Goal: Transaction & Acquisition: Download file/media

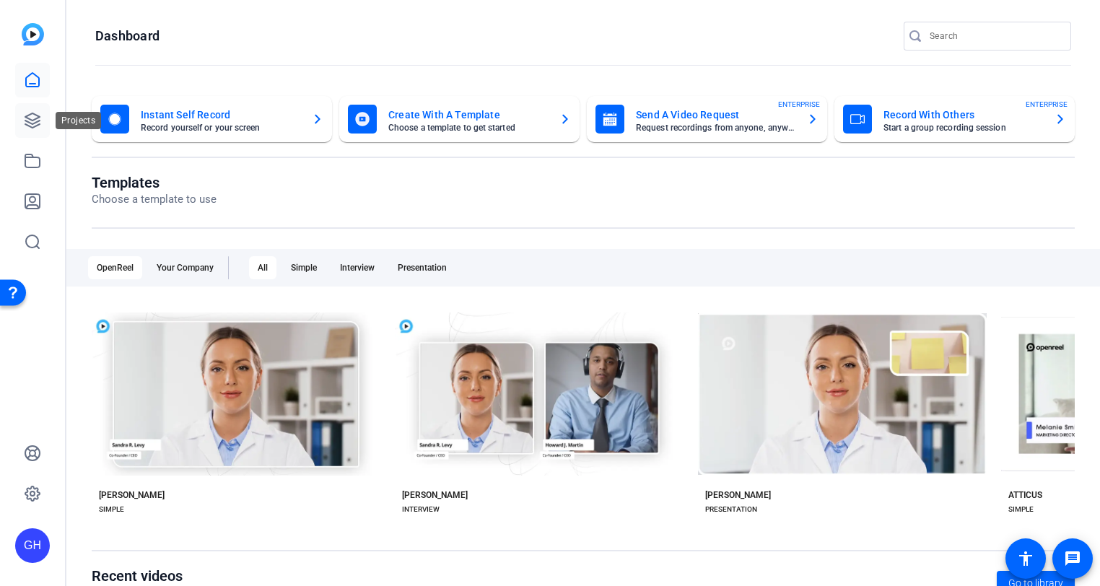
click at [28, 119] on icon at bounding box center [32, 120] width 17 height 17
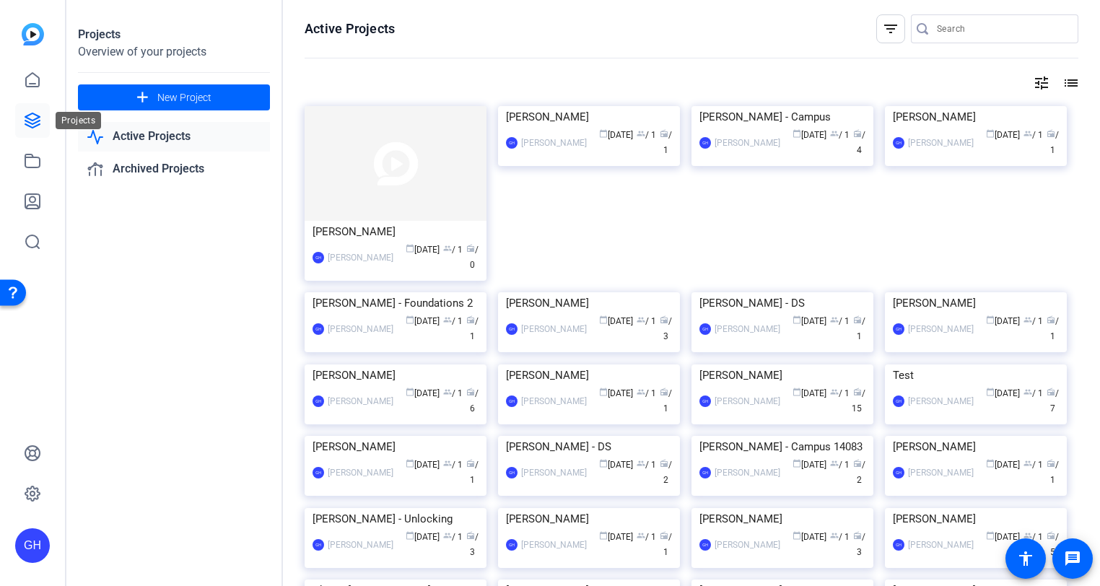
click at [33, 121] on icon at bounding box center [32, 120] width 17 height 17
click at [386, 149] on img at bounding box center [396, 163] width 182 height 115
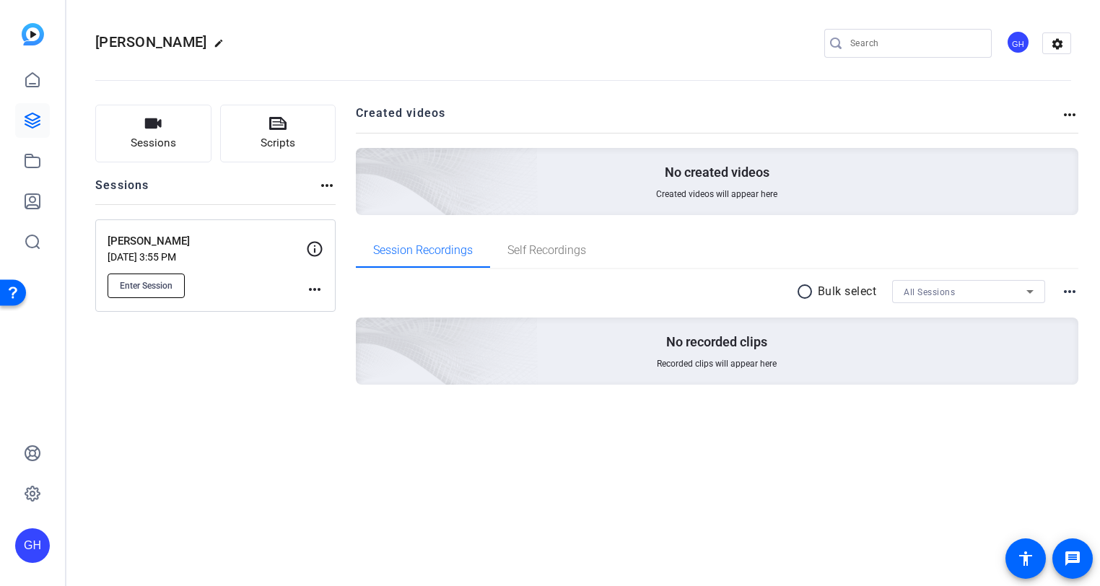
click at [162, 285] on span "Enter Session" at bounding box center [146, 286] width 53 height 12
click at [150, 289] on span "Enter Session" at bounding box center [146, 286] width 53 height 12
click at [147, 288] on span "Enter Session" at bounding box center [146, 286] width 53 height 12
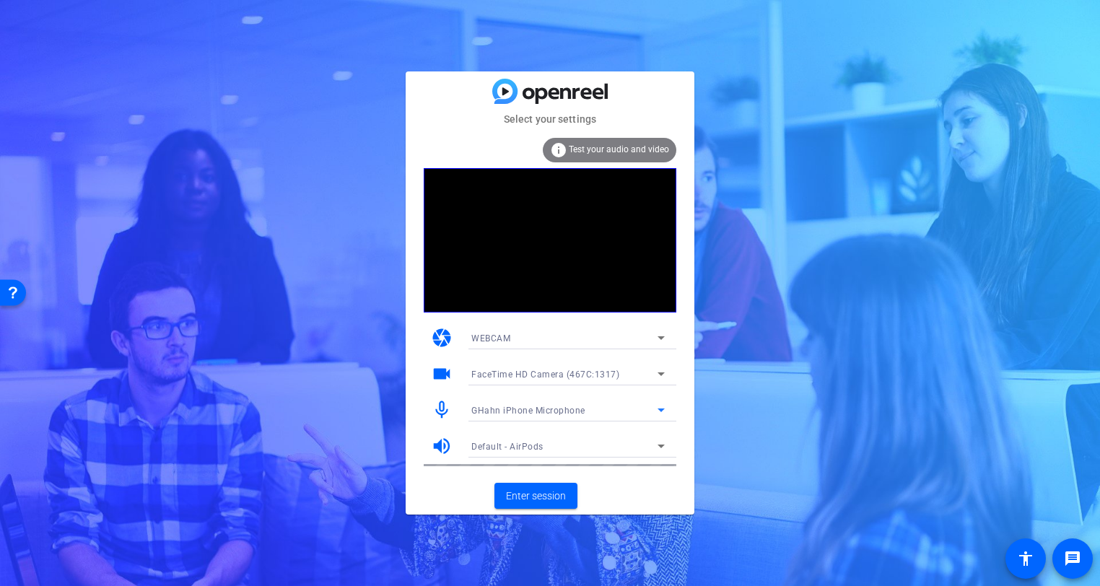
click at [526, 413] on span "GHahn iPhone Microphone" at bounding box center [528, 411] width 114 height 10
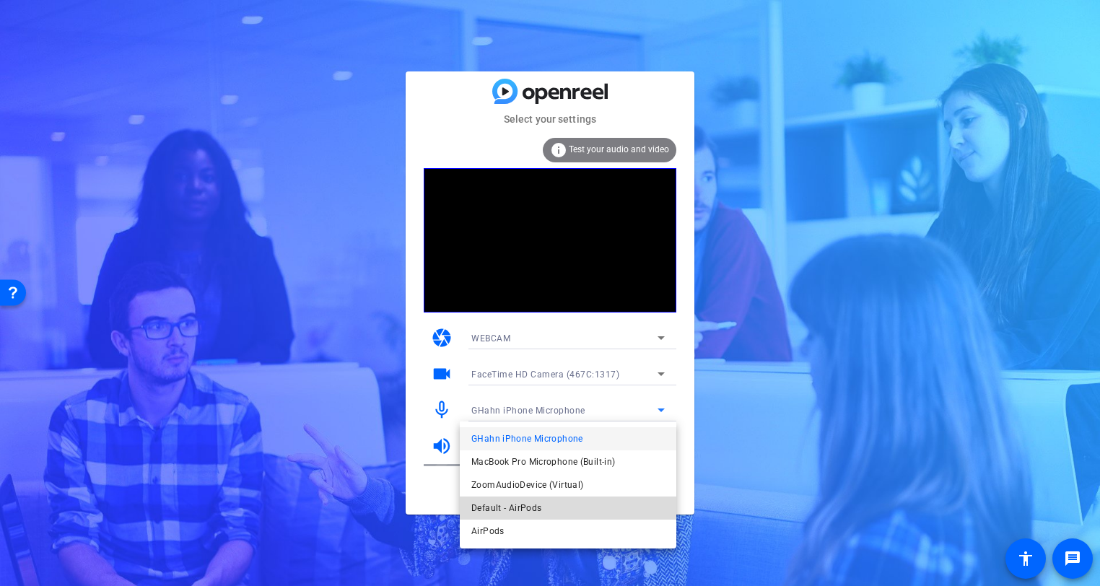
click at [512, 508] on span "Default - AirPods" at bounding box center [506, 508] width 70 height 17
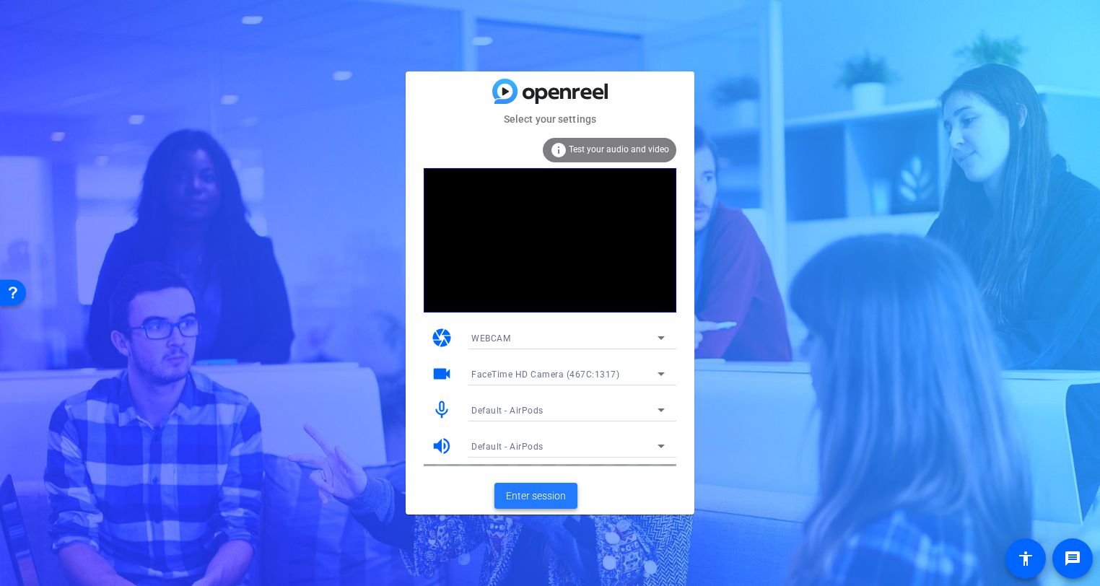
click at [541, 503] on span "Enter session" at bounding box center [536, 496] width 60 height 15
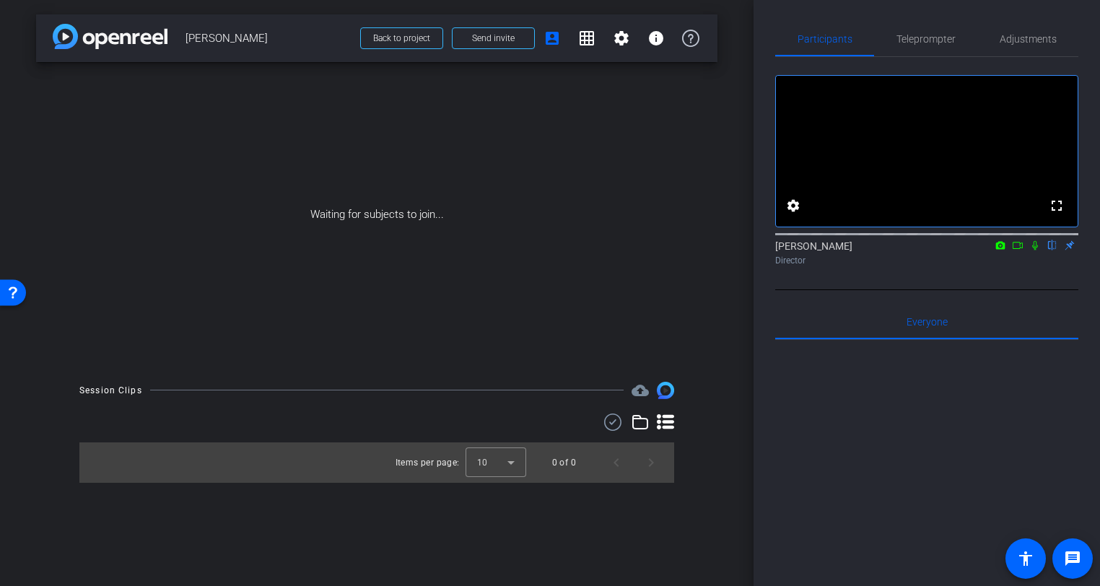
click at [503, 264] on div "Waiting for subjects to join..." at bounding box center [377, 214] width 682 height 305
click at [524, 255] on div "Waiting for subjects to join..." at bounding box center [377, 214] width 682 height 305
click at [1033, 251] on icon at bounding box center [1036, 245] width 12 height 10
click at [1022, 251] on icon at bounding box center [1018, 245] width 12 height 10
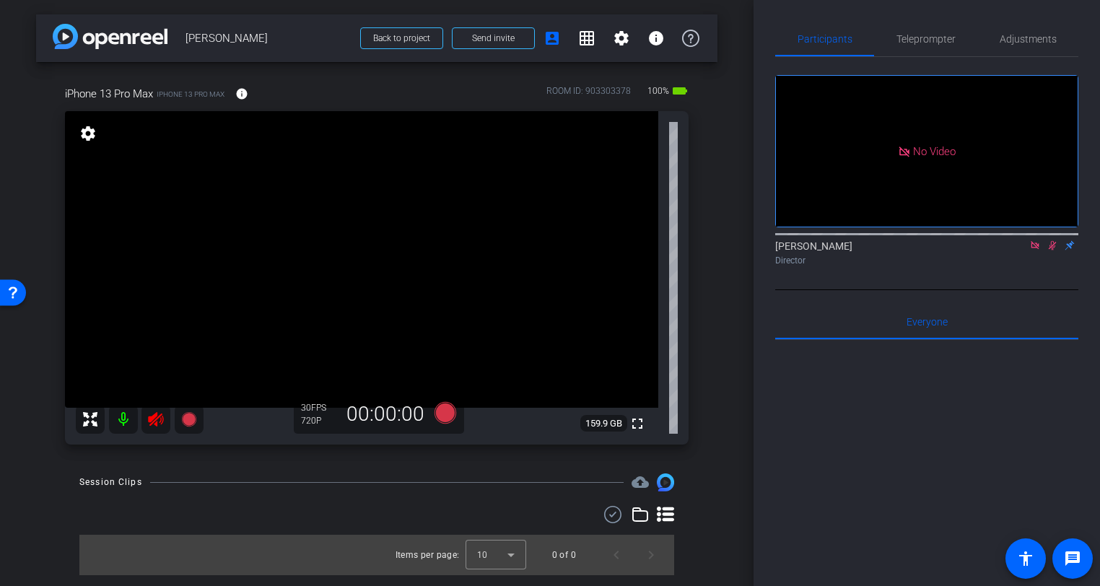
click at [1053, 251] on icon at bounding box center [1053, 245] width 12 height 10
click at [1038, 251] on icon at bounding box center [1036, 245] width 12 height 10
click at [155, 419] on icon at bounding box center [155, 419] width 17 height 17
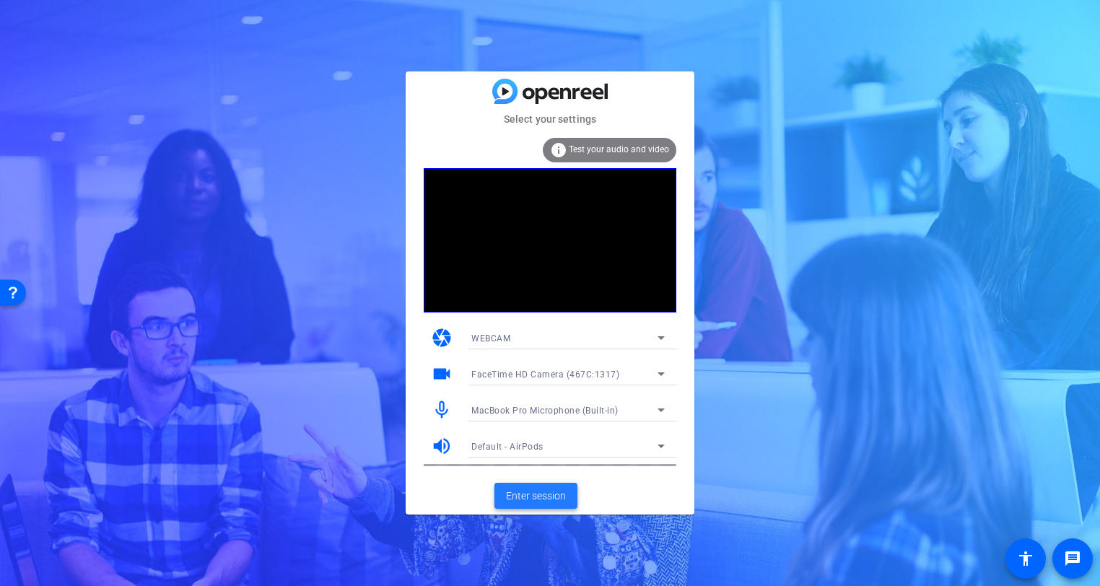
click at [540, 493] on span "Enter session" at bounding box center [536, 496] width 60 height 15
click at [541, 407] on span "MacBook Pro Microphone (Built-in)" at bounding box center [544, 411] width 147 height 10
click at [541, 407] on body "Accessibility Screen-Reader Guide, Feedback, and Issue Reporting | New window S…" at bounding box center [550, 293] width 1100 height 586
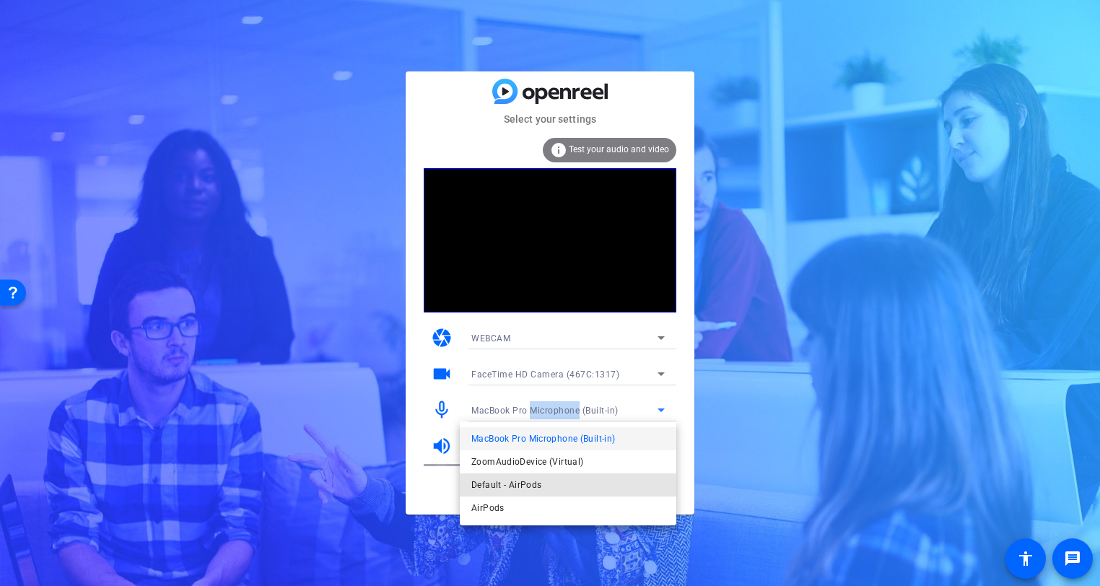
click at [235, 208] on span "Default - AirPods" at bounding box center [140, 197] width 191 height 21
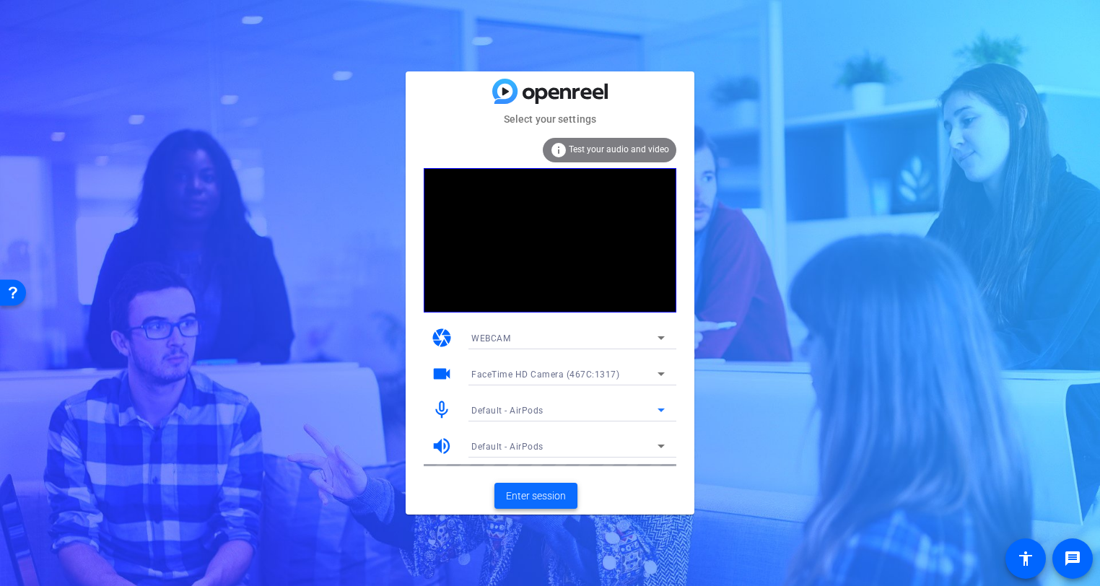
click at [541, 496] on span "Enter session" at bounding box center [536, 496] width 60 height 15
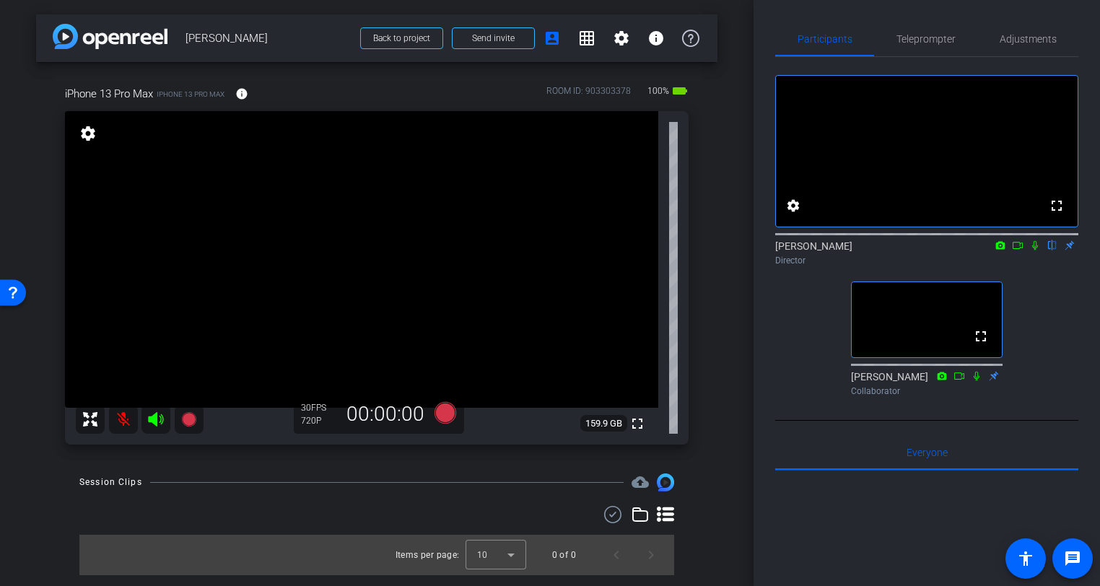
click at [710, 189] on div "iPhone 13 Pro Max iPhone 13 Pro Max info ROOM ID: 903303378 100% battery_std fu…" at bounding box center [377, 260] width 682 height 397
click at [705, 168] on div "iPhone 13 Pro Max iPhone 13 Pro Max info ROOM ID: 903303378 100% battery_std fu…" at bounding box center [377, 260] width 682 height 397
click at [710, 164] on div "iPhone 13 Pro Max iPhone 13 Pro Max info ROOM ID: 903303378 100% battery_std fu…" at bounding box center [377, 260] width 682 height 397
click at [732, 106] on div "arrow_back Aeron Zentner Back to project Send invite account_box grid_on settin…" at bounding box center [377, 293] width 754 height 586
click at [734, 105] on div "arrow_back Aeron Zentner Back to project Send invite account_box grid_on settin…" at bounding box center [377, 293] width 754 height 586
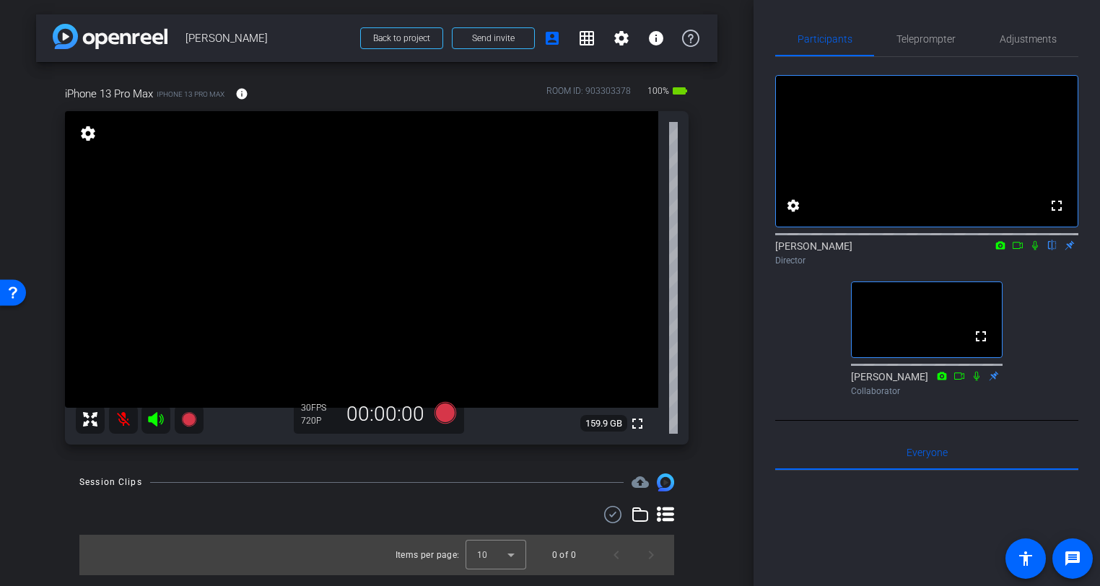
click at [416, 251] on video at bounding box center [362, 259] width 594 height 297
click at [118, 425] on mat-icon at bounding box center [123, 419] width 29 height 29
click at [118, 421] on mat-icon at bounding box center [123, 419] width 29 height 29
click at [118, 420] on mat-icon at bounding box center [123, 419] width 29 height 29
click at [118, 421] on mat-icon at bounding box center [123, 419] width 29 height 29
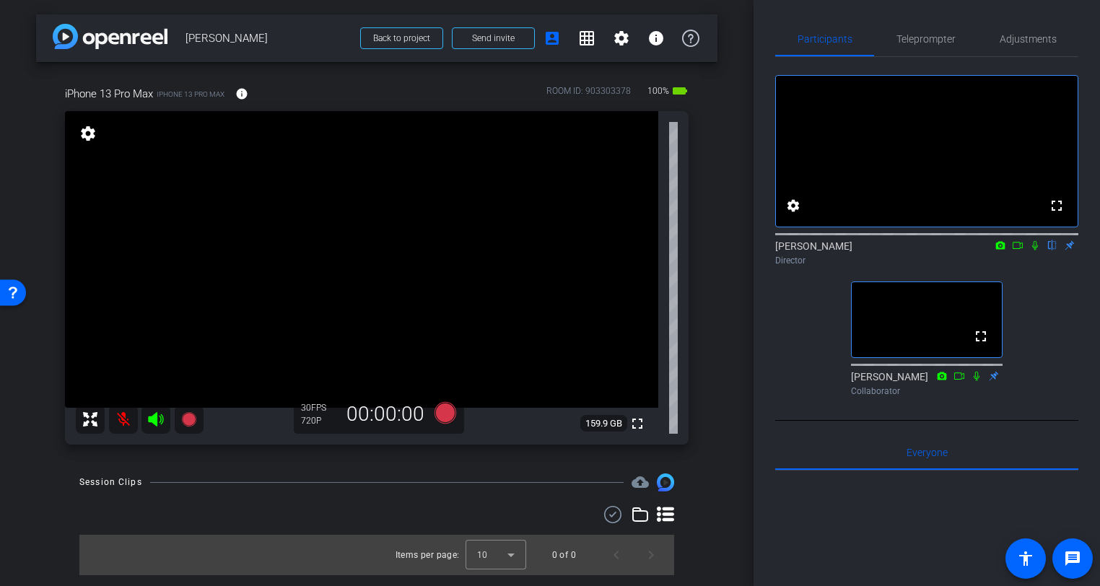
click at [118, 421] on mat-icon at bounding box center [123, 419] width 29 height 29
click at [1020, 249] on icon at bounding box center [1018, 245] width 10 height 7
click at [1037, 31] on span "Adjustments" at bounding box center [1028, 39] width 57 height 35
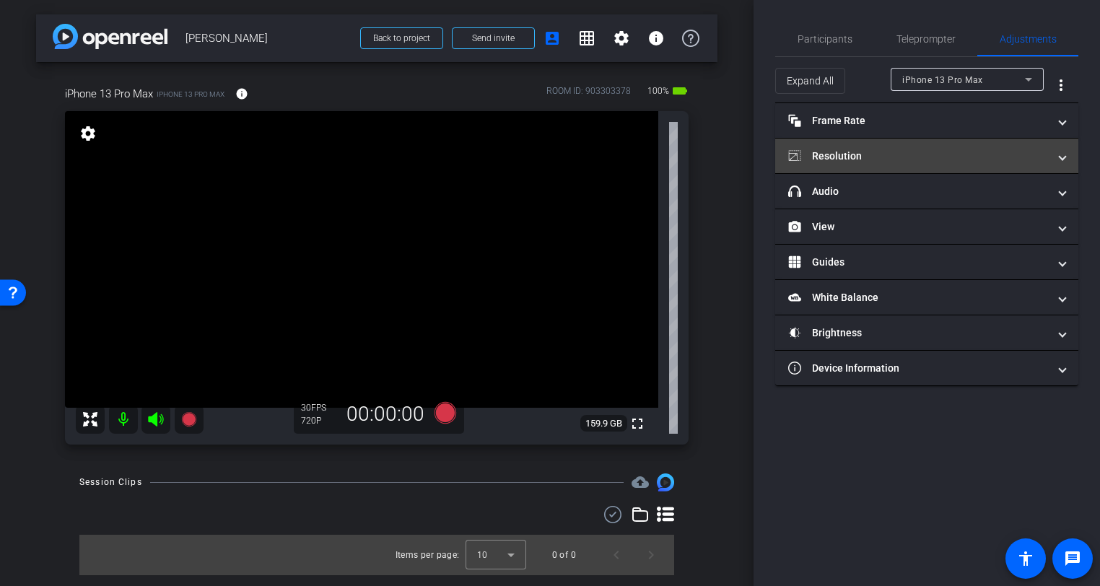
click at [926, 152] on mat-panel-title "Resolution" at bounding box center [918, 156] width 260 height 15
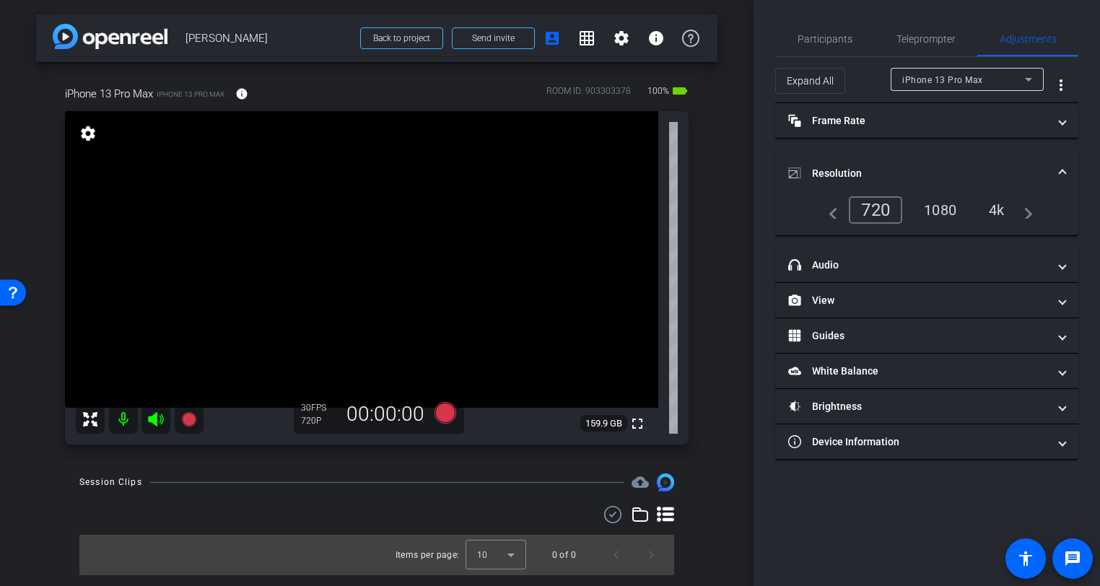
click at [947, 211] on div "1080" at bounding box center [940, 210] width 54 height 25
click at [741, 21] on div "arrow_back Aeron Zentner Back to project Send invite account_box grid_on settin…" at bounding box center [377, 293] width 754 height 586
click at [190, 383] on video at bounding box center [362, 259] width 594 height 297
click at [185, 375] on video at bounding box center [362, 259] width 594 height 297
click at [187, 421] on icon at bounding box center [188, 419] width 14 height 14
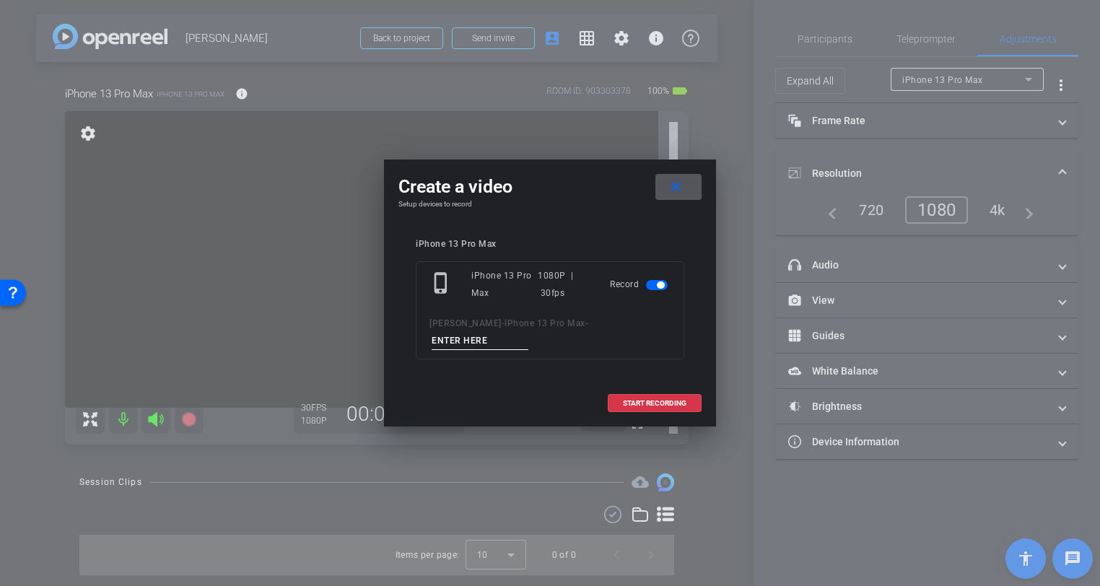
click at [472, 343] on input at bounding box center [480, 341] width 97 height 18
type input "AZ 1"
click at [654, 406] on span "START RECORDING" at bounding box center [655, 403] width 64 height 7
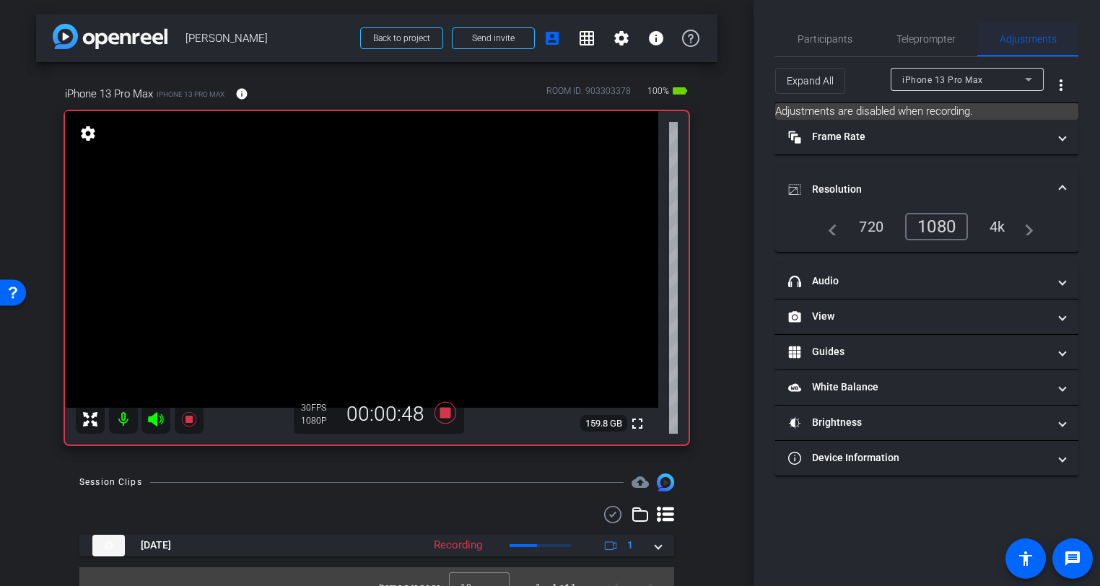
click at [1004, 42] on span "Adjustments" at bounding box center [1028, 39] width 57 height 10
click at [839, 38] on span "Participants" at bounding box center [825, 39] width 55 height 10
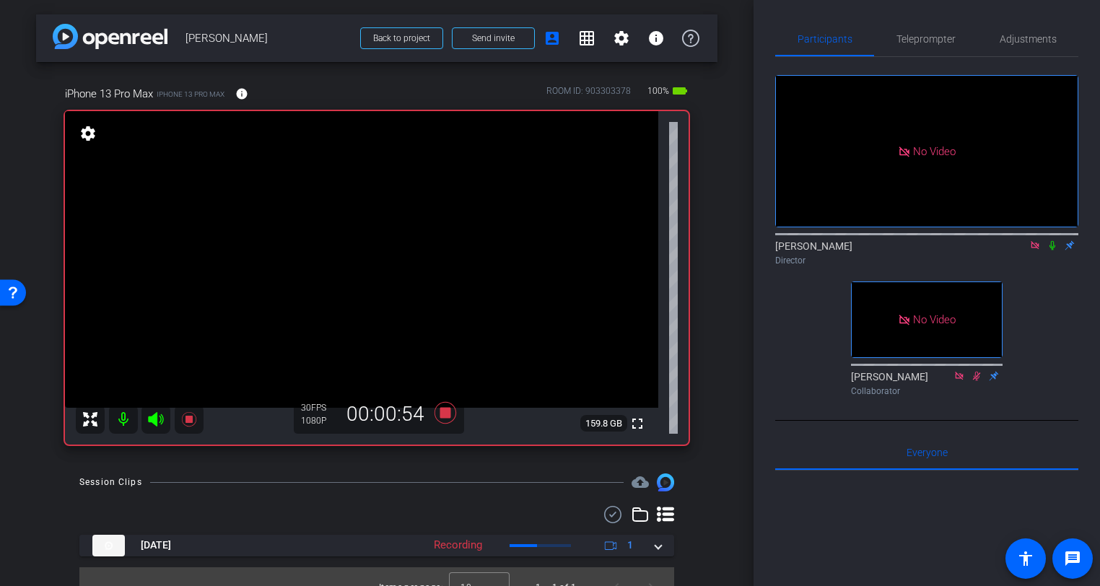
click at [1053, 240] on icon at bounding box center [1053, 245] width 12 height 10
click at [1053, 241] on icon at bounding box center [1053, 245] width 8 height 9
click at [1053, 241] on icon at bounding box center [1053, 245] width 6 height 9
click at [1052, 241] on icon at bounding box center [1053, 245] width 8 height 9
click at [1054, 240] on icon at bounding box center [1053, 245] width 12 height 10
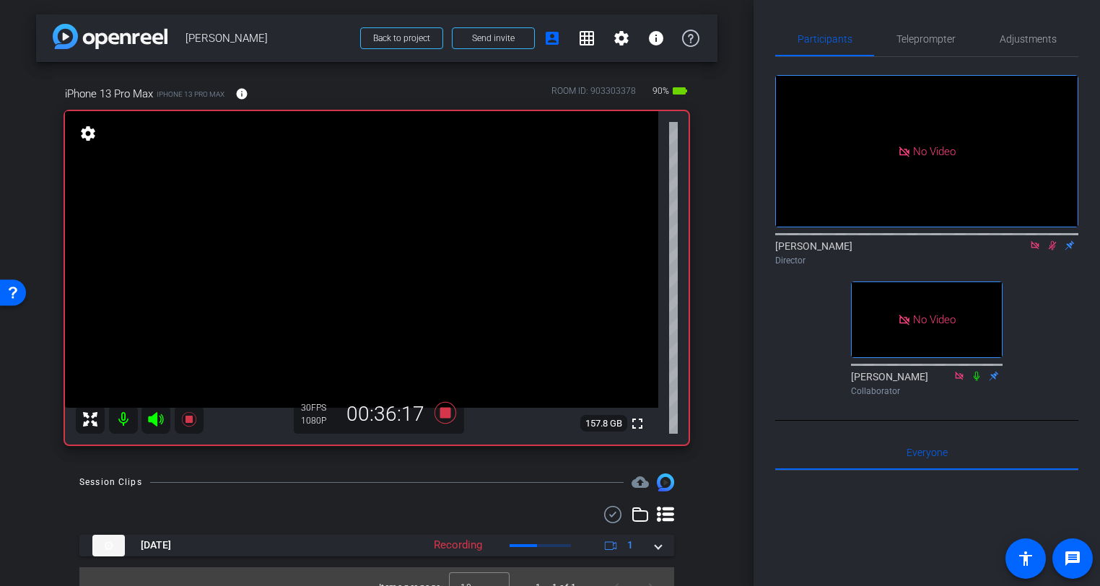
click at [1053, 240] on icon at bounding box center [1053, 245] width 12 height 10
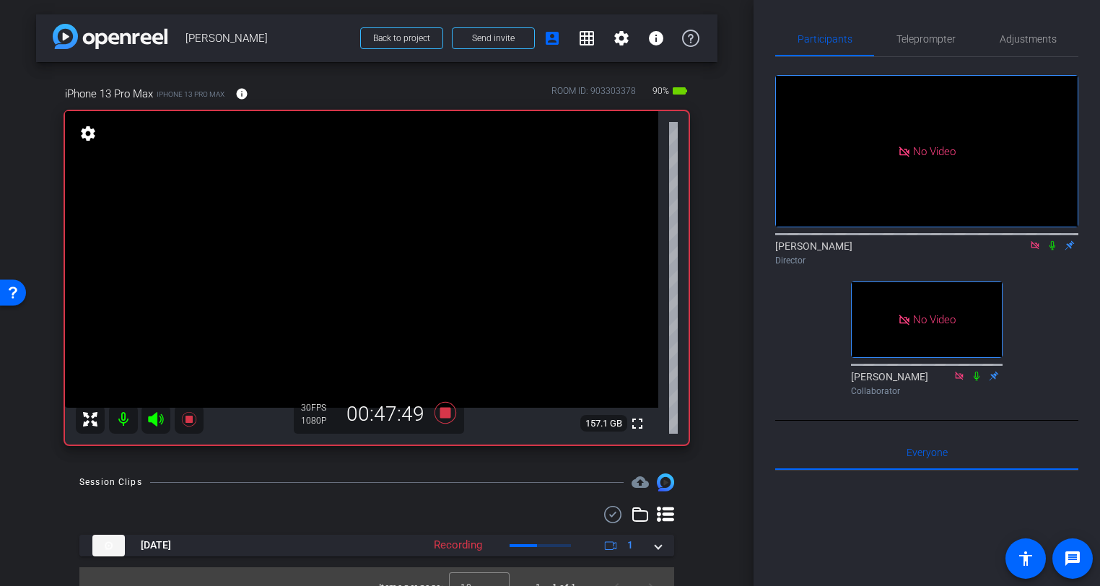
click at [1037, 241] on icon at bounding box center [1035, 245] width 8 height 8
click at [1002, 251] on icon at bounding box center [1001, 245] width 12 height 10
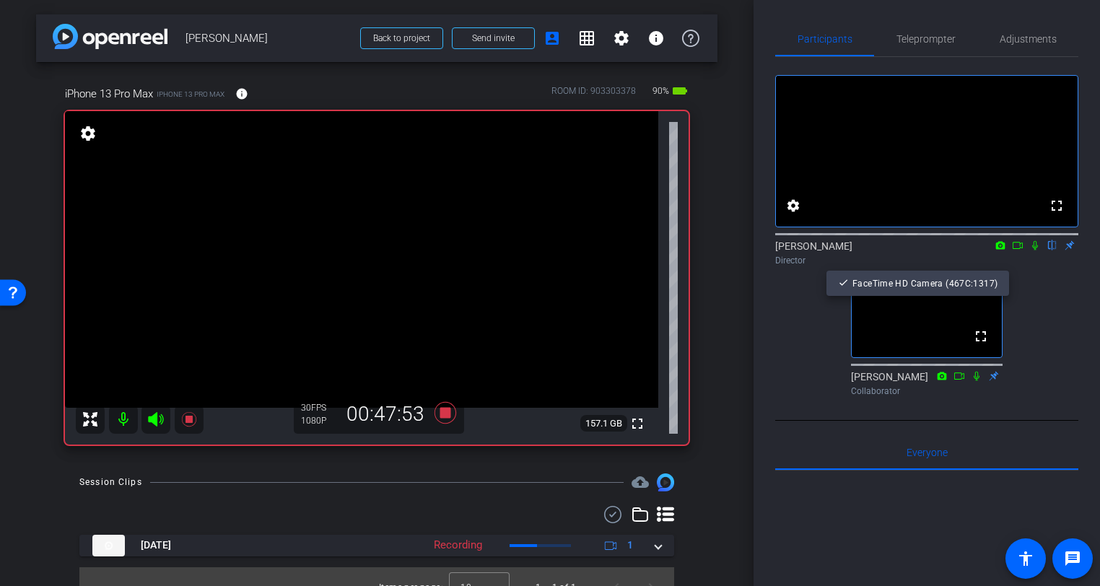
click at [999, 262] on div at bounding box center [550, 293] width 1100 height 586
click at [995, 251] on icon at bounding box center [1001, 245] width 12 height 10
click at [1032, 294] on div at bounding box center [550, 293] width 1100 height 586
click at [1004, 249] on icon at bounding box center [1000, 245] width 9 height 8
click at [988, 222] on div at bounding box center [550, 293] width 1100 height 586
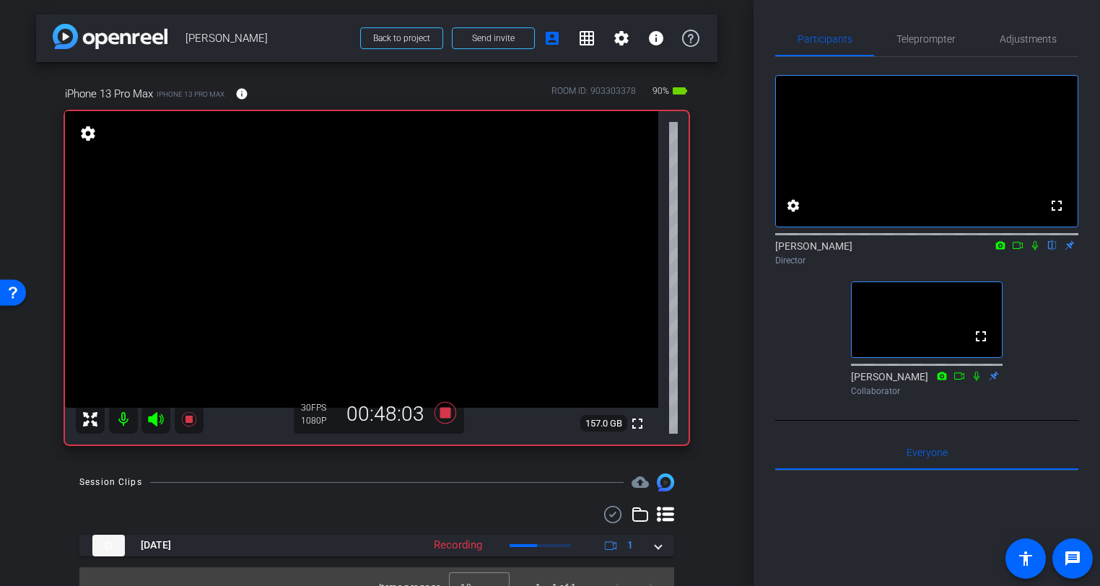
click at [1004, 173] on video at bounding box center [927, 151] width 302 height 151
click at [1036, 267] on div "Director" at bounding box center [926, 260] width 303 height 13
click at [1017, 250] on icon at bounding box center [1018, 245] width 12 height 10
click at [1050, 250] on icon at bounding box center [1053, 245] width 12 height 10
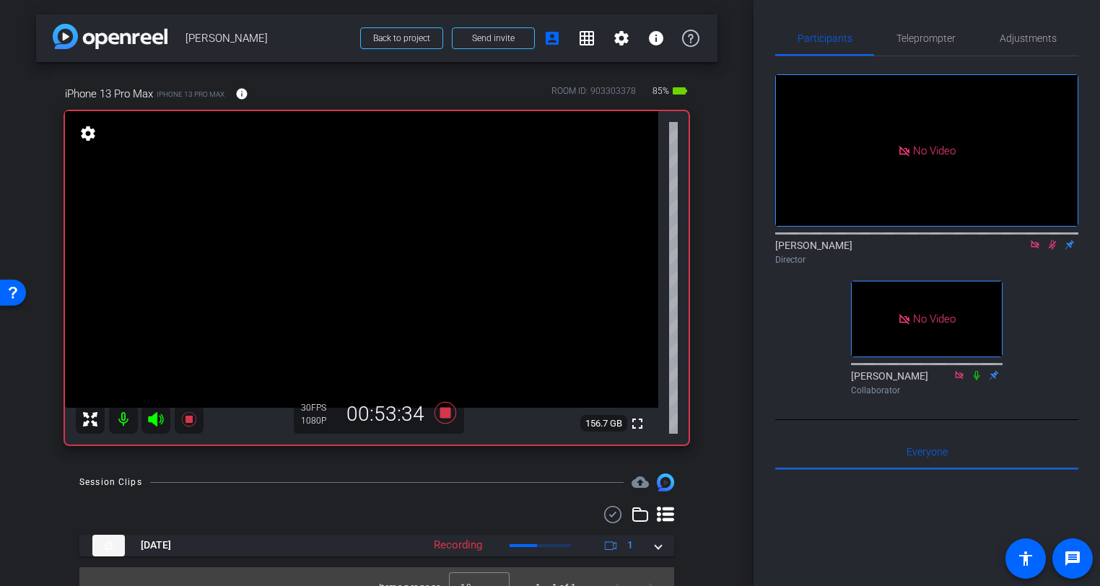
click at [1052, 250] on icon at bounding box center [1053, 244] width 8 height 9
click at [190, 421] on icon at bounding box center [188, 419] width 14 height 14
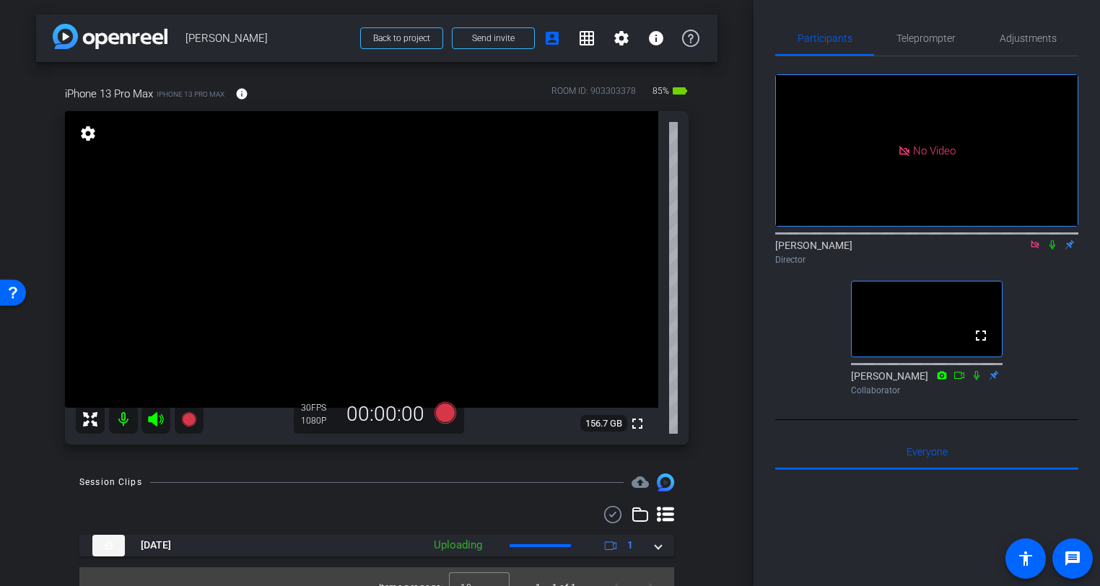
click at [1037, 250] on icon at bounding box center [1036, 245] width 12 height 10
click at [721, 148] on div "arrow_back Aeron Zentner Back to project Send invite account_box grid_on settin…" at bounding box center [377, 293] width 754 height 586
click at [716, 333] on div "iPhone 13 Pro Max iPhone 13 Pro Max info ROOM ID: 903303378 85% battery_std ful…" at bounding box center [377, 260] width 682 height 397
click at [716, 331] on div "iPhone 13 Pro Max iPhone 13 Pro Max info ROOM ID: 903303378 85% battery_std ful…" at bounding box center [377, 260] width 682 height 397
click at [723, 277] on div "arrow_back Aeron Zentner Back to project Send invite account_box grid_on settin…" at bounding box center [377, 293] width 754 height 586
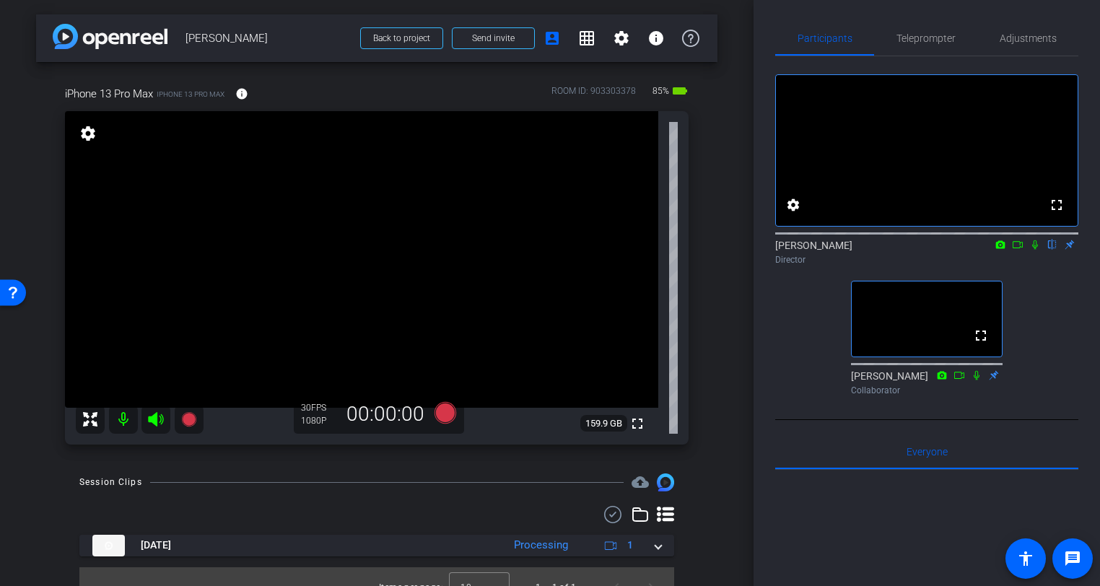
scroll to position [22, 0]
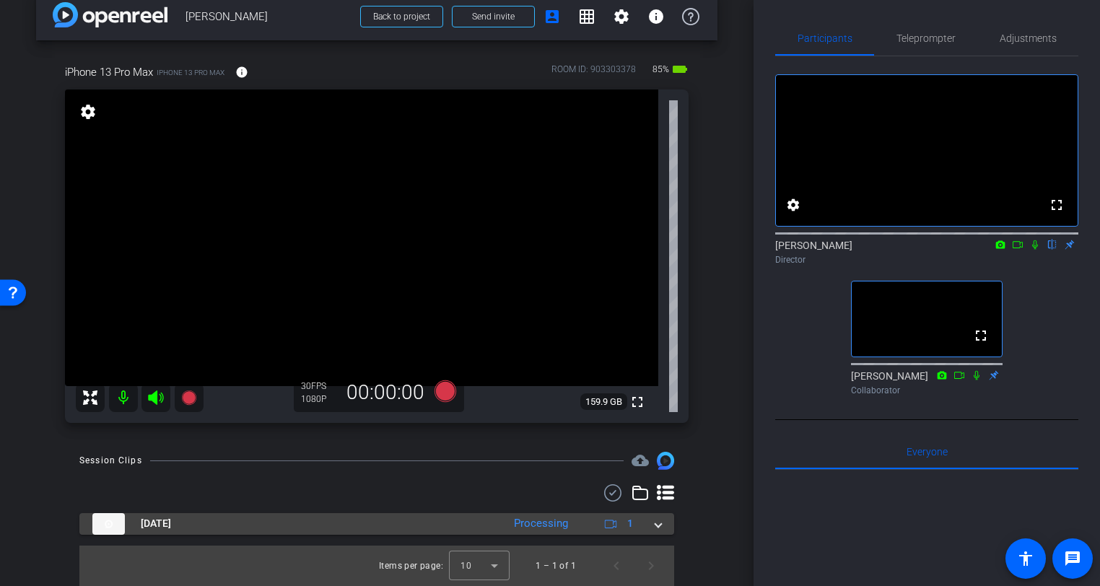
click at [664, 523] on mat-expansion-panel-header "[DATE] Processing 1" at bounding box center [376, 524] width 595 height 22
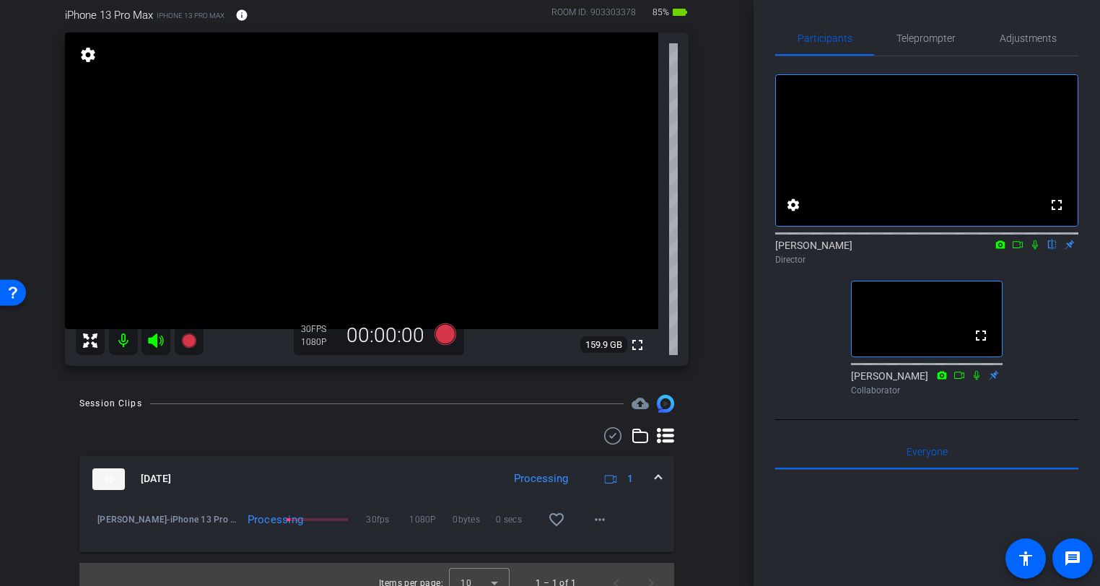
scroll to position [96, 0]
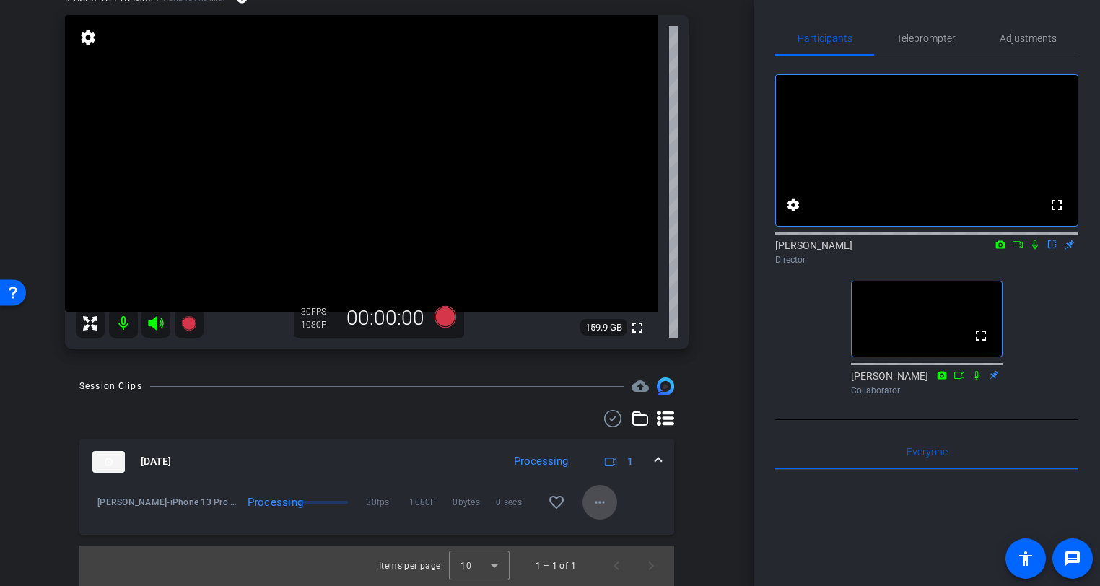
click at [598, 505] on mat-icon "more_horiz" at bounding box center [599, 502] width 17 height 17
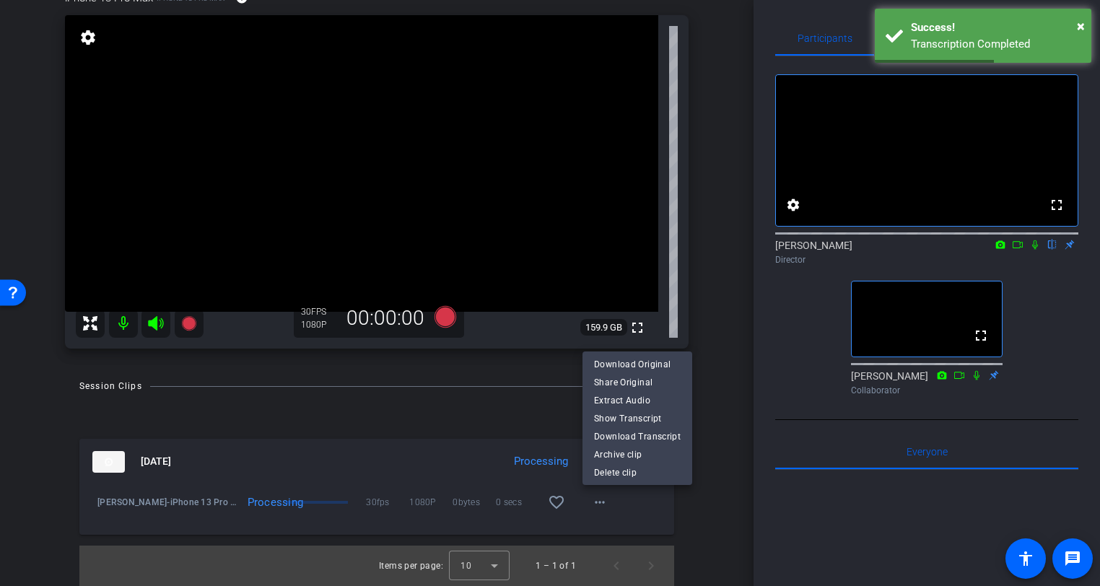
click at [477, 136] on div at bounding box center [550, 293] width 1100 height 586
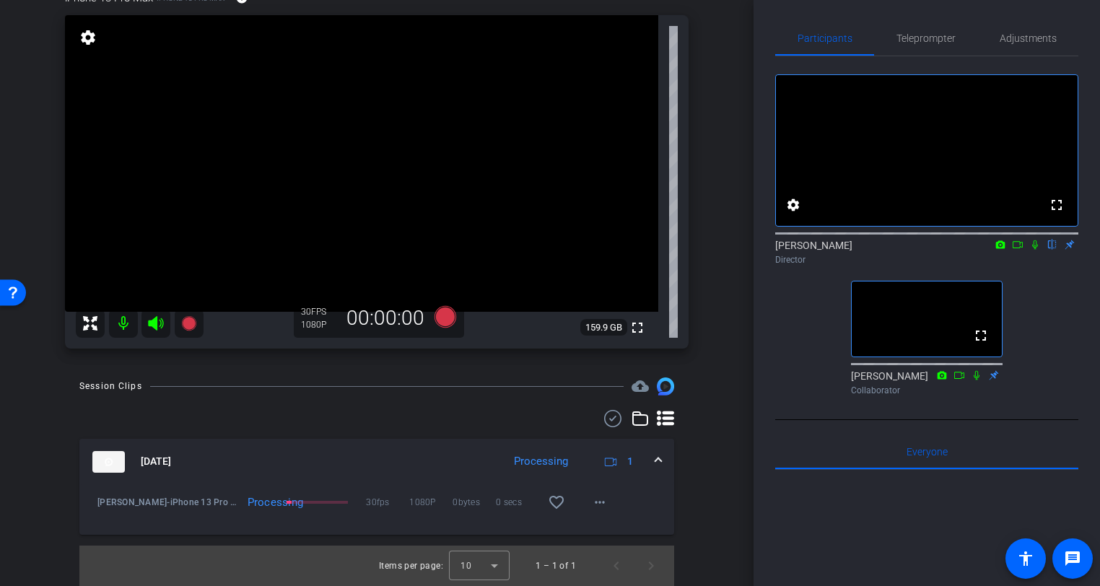
click at [421, 121] on video at bounding box center [362, 163] width 594 height 297
click at [409, 120] on video at bounding box center [362, 163] width 594 height 297
click at [335, 80] on video at bounding box center [362, 163] width 594 height 297
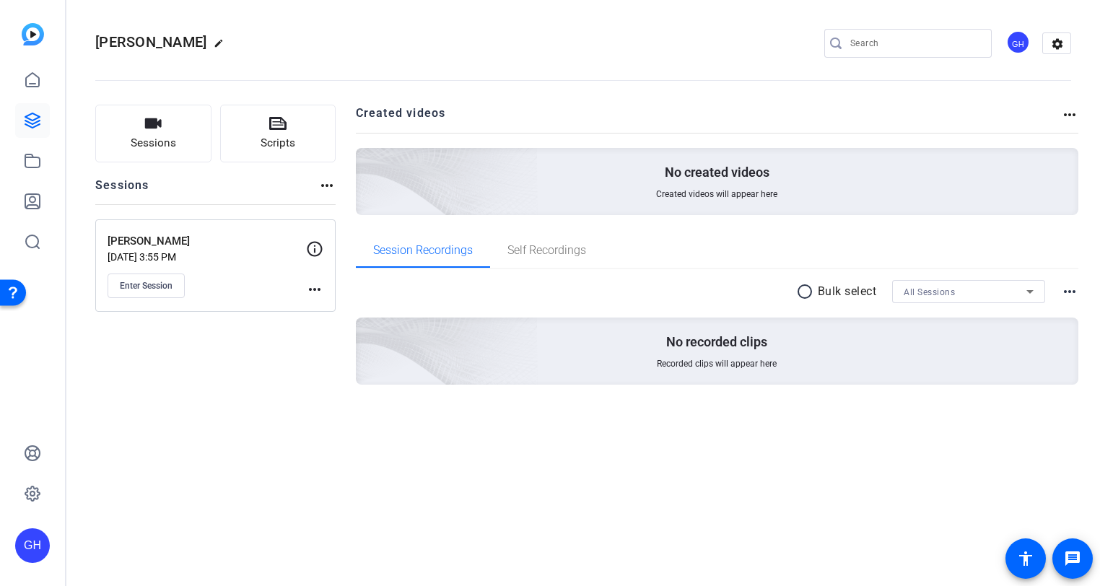
click at [317, 292] on mat-icon "more_horiz" at bounding box center [314, 289] width 17 height 17
click at [0, 0] on div at bounding box center [0, 0] width 0 height 0
click at [170, 290] on span "Enter Session" at bounding box center [146, 286] width 53 height 12
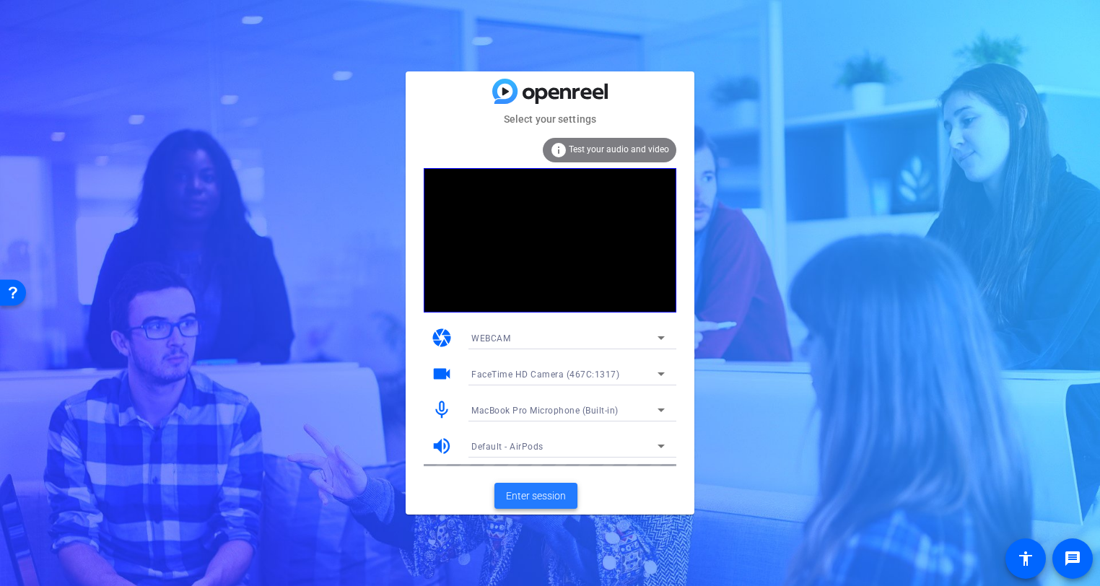
click at [532, 494] on span "Enter session" at bounding box center [536, 496] width 60 height 15
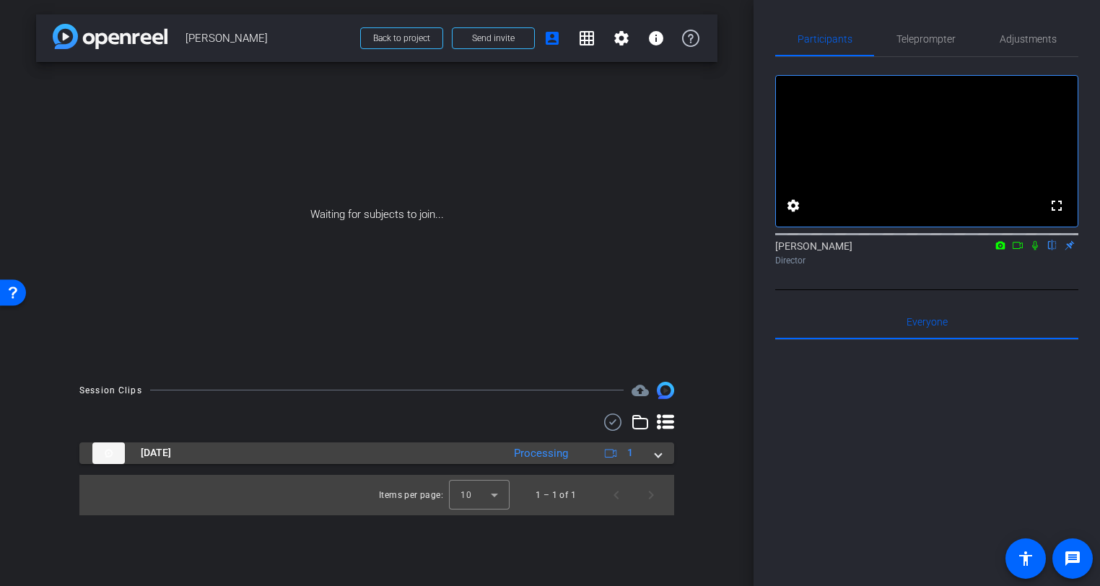
click at [660, 456] on span at bounding box center [659, 453] width 6 height 15
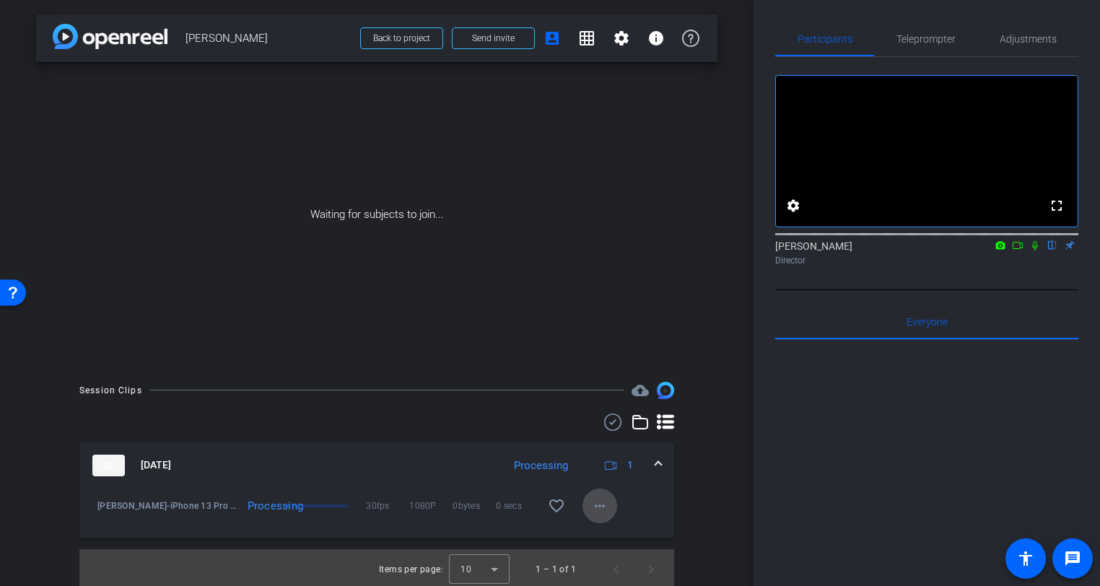
click at [600, 505] on mat-icon "more_horiz" at bounding box center [599, 505] width 17 height 17
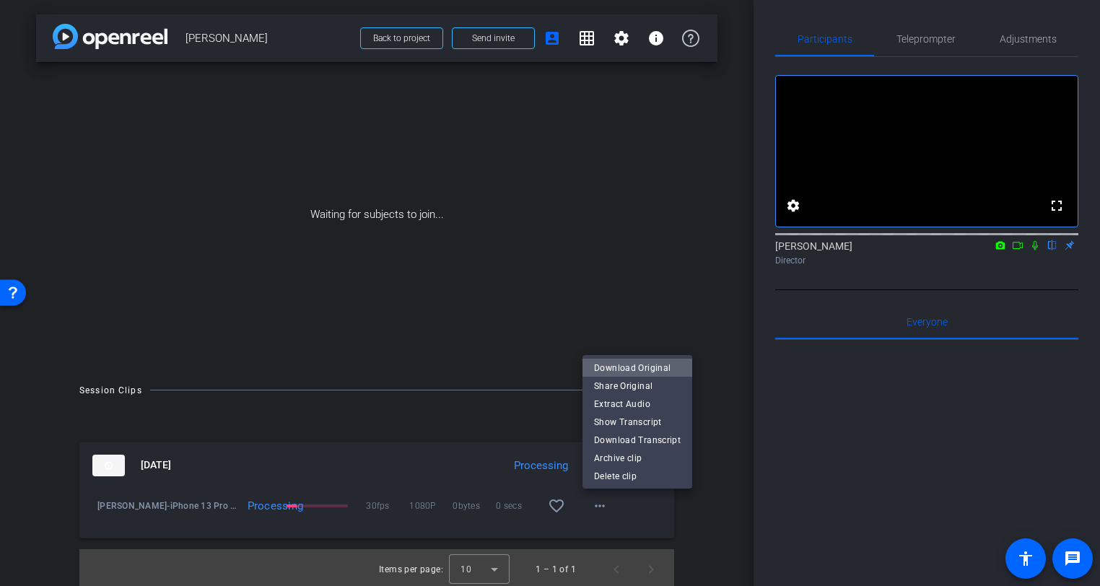
click at [638, 366] on span "Download Original" at bounding box center [637, 368] width 87 height 17
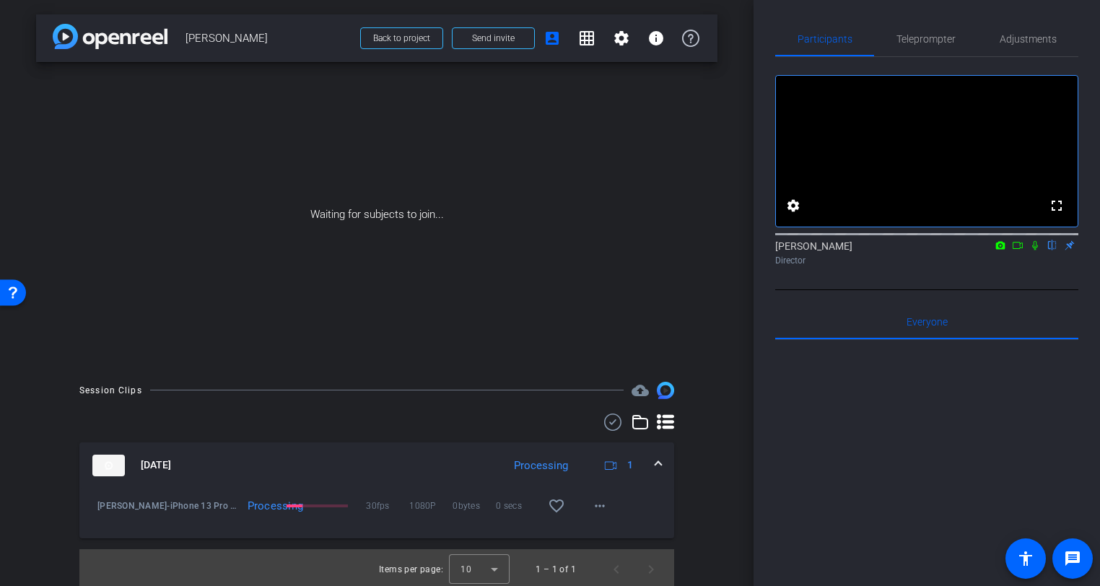
click at [1018, 251] on icon at bounding box center [1018, 245] width 12 height 10
click at [1049, 251] on icon at bounding box center [1053, 245] width 12 height 10
